Goal: Task Accomplishment & Management: Manage account settings

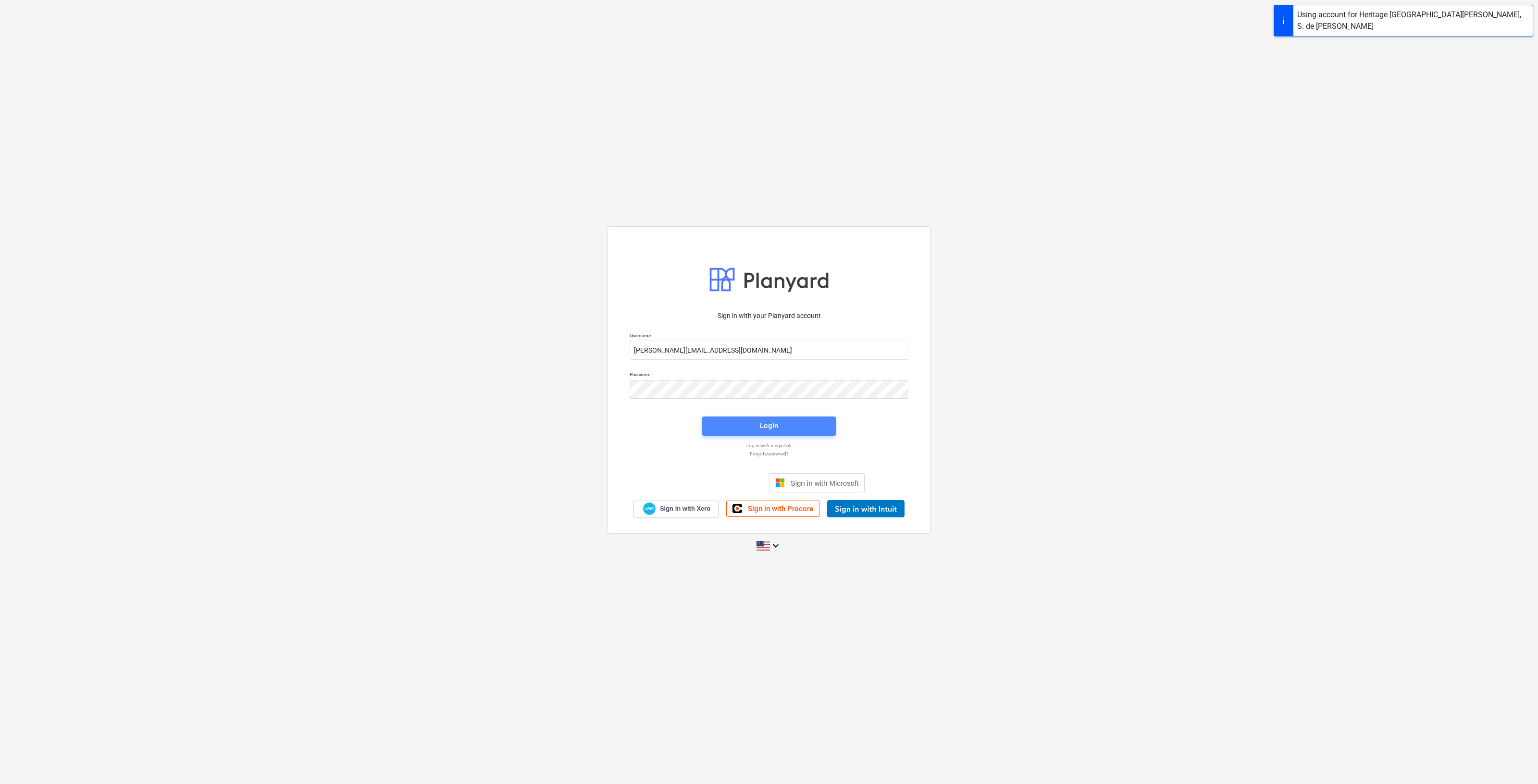
click at [768, 416] on button "Login" at bounding box center [768, 426] width 134 height 19
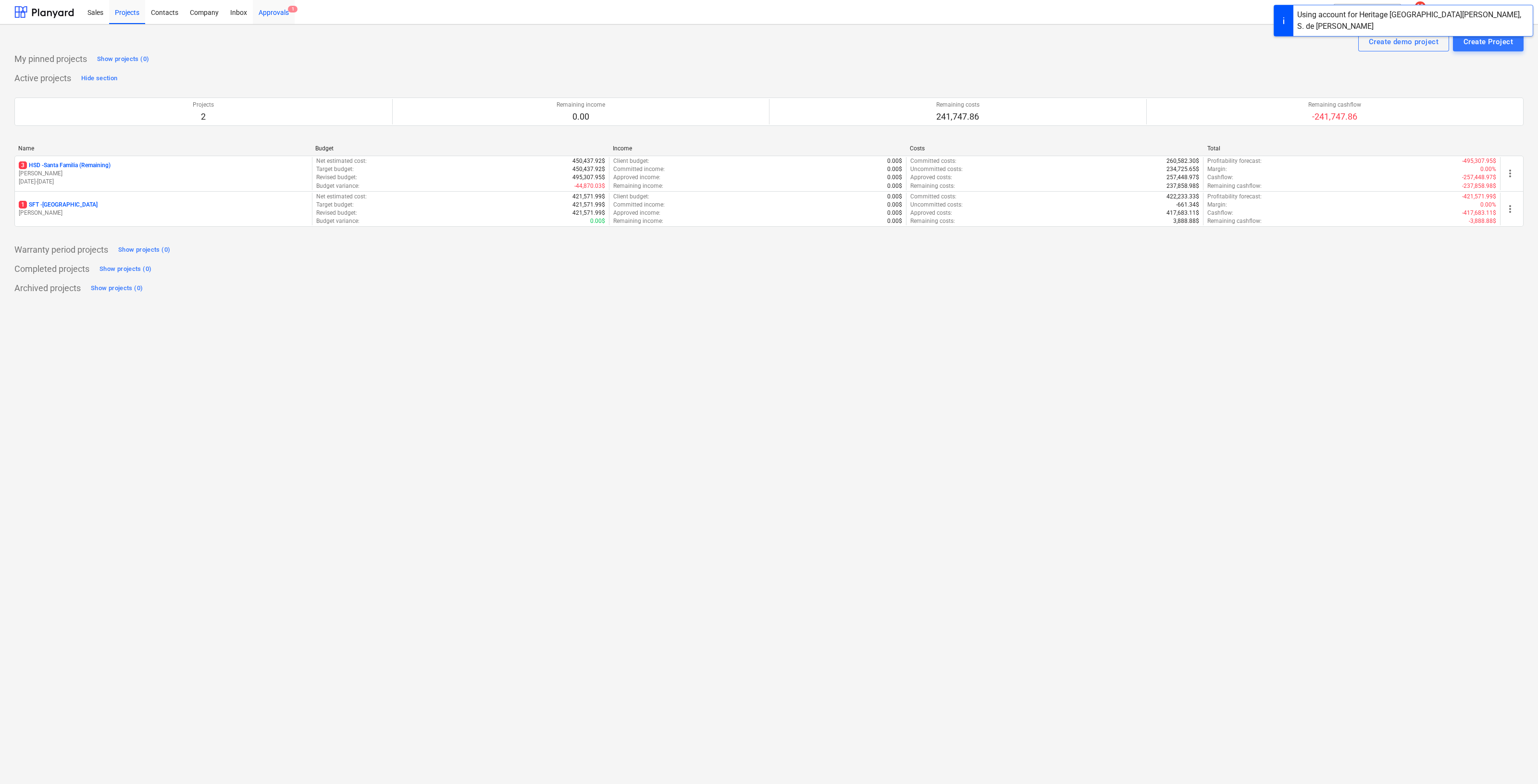
click at [286, 5] on div "Approvals 1" at bounding box center [274, 11] width 42 height 24
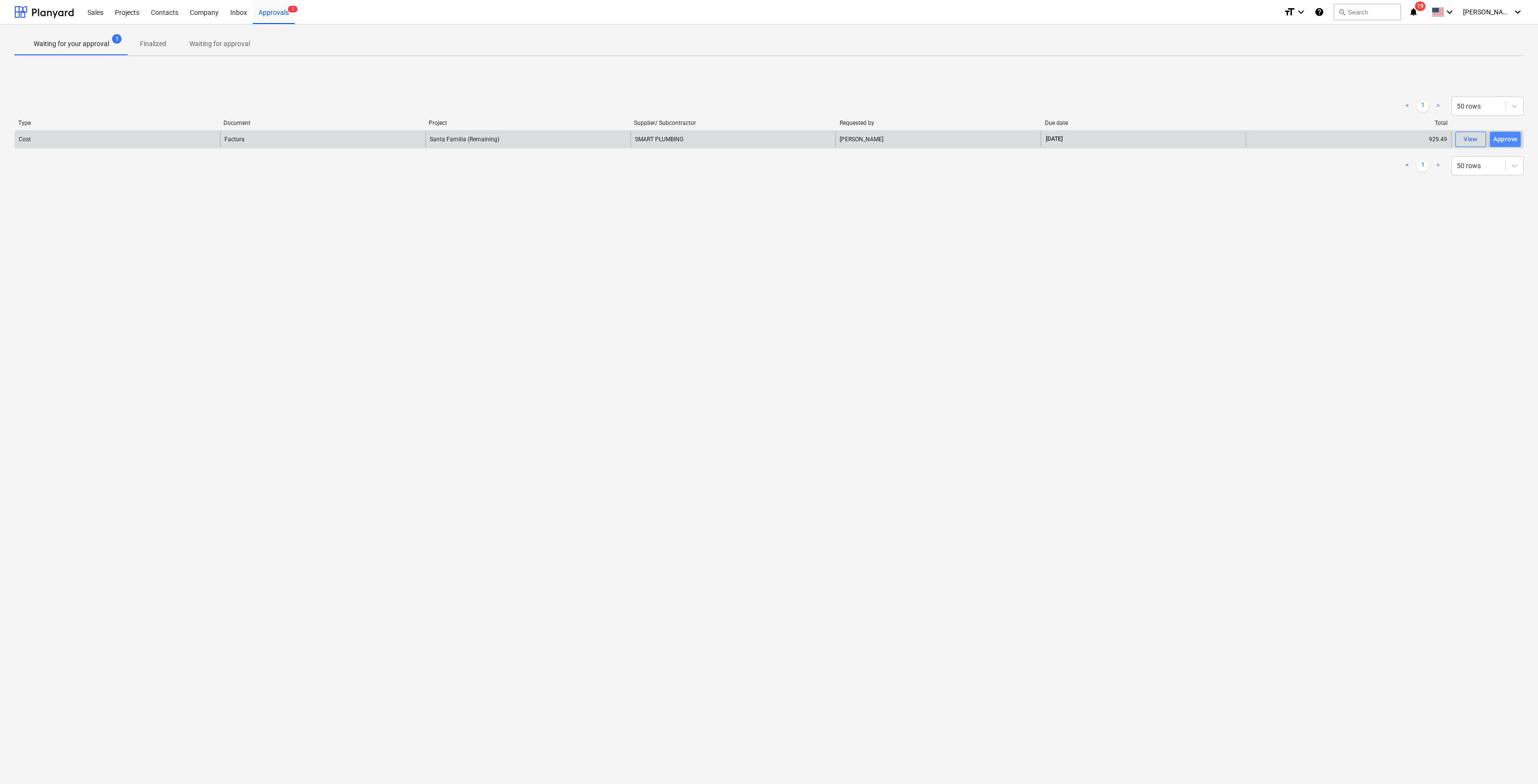
click at [1506, 138] on div "Approve" at bounding box center [1505, 139] width 24 height 11
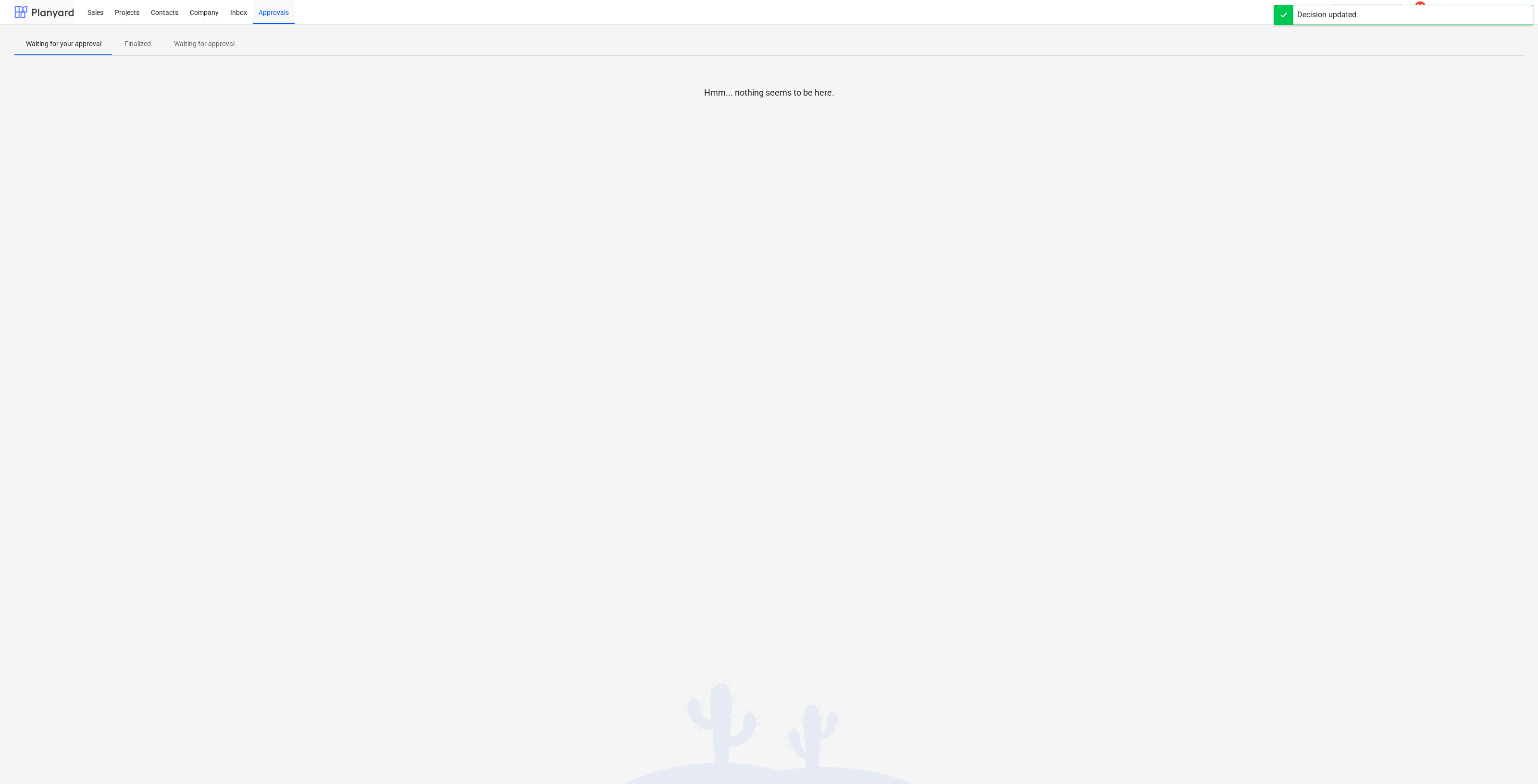
click at [48, 18] on div at bounding box center [44, 11] width 60 height 24
